Goal: Information Seeking & Learning: Learn about a topic

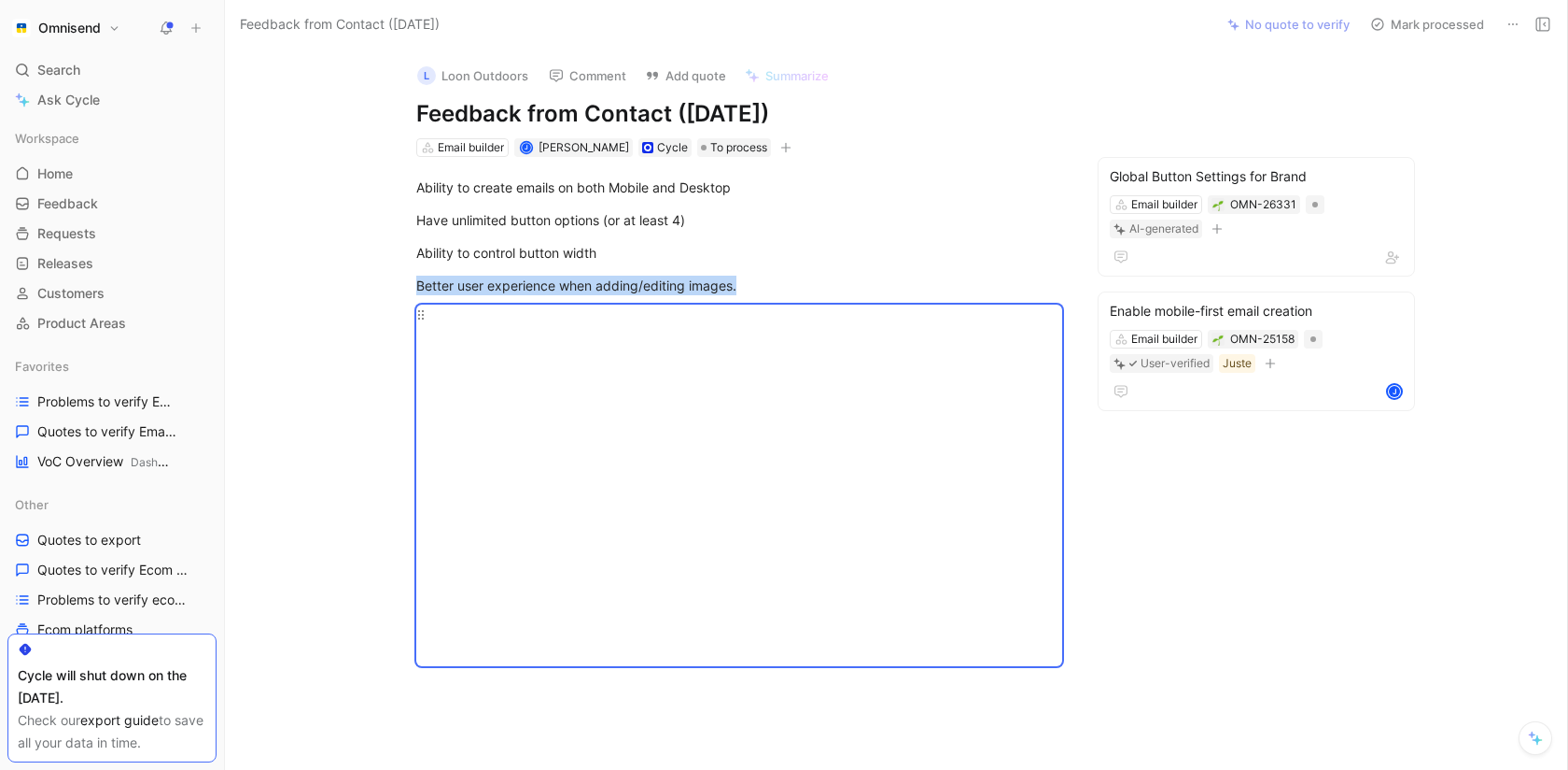
click at [537, 416] on div at bounding box center [740, 485] width 646 height 361
click at [423, 312] on div at bounding box center [740, 485] width 646 height 361
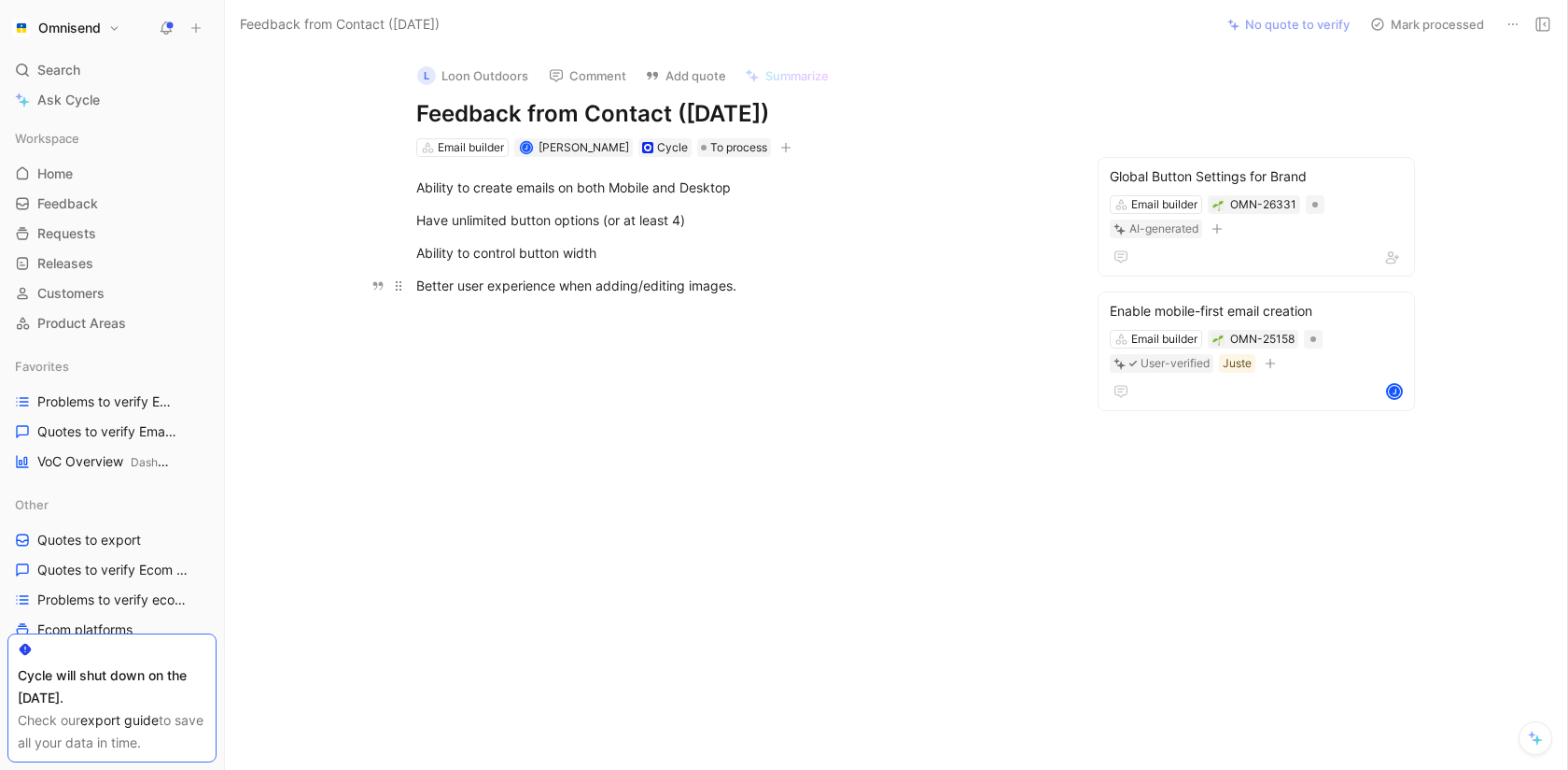
click at [757, 270] on p "Better user experience when adding/editing images." at bounding box center [739, 285] width 717 height 31
click at [757, 285] on div "Better user experience when adding/editing images." at bounding box center [740, 285] width 646 height 20
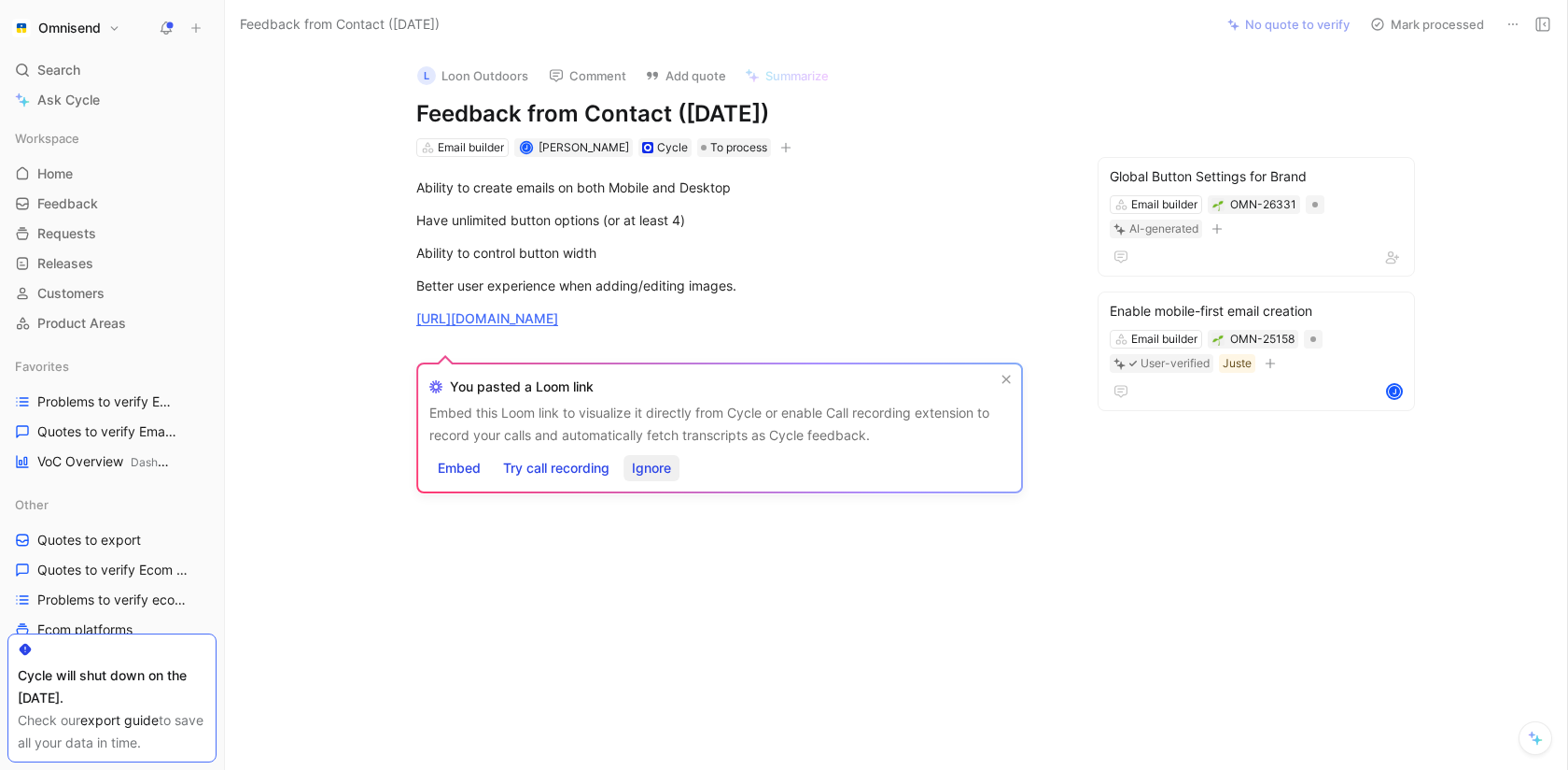
click at [664, 468] on span "Ignore" at bounding box center [651, 468] width 39 height 22
